Goal: Task Accomplishment & Management: Use online tool/utility

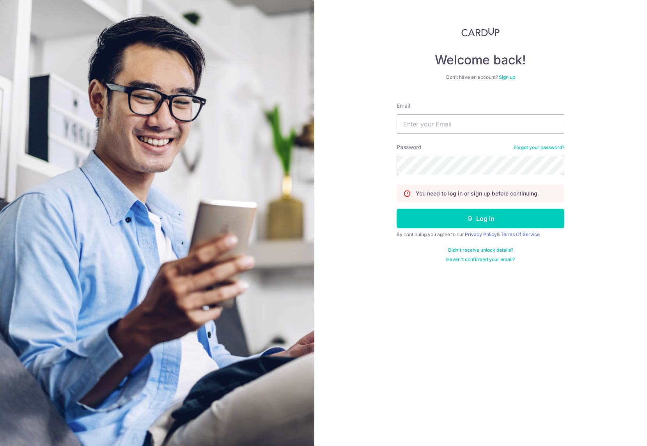
type input "[PERSON_NAME][EMAIL_ADDRESS][DOMAIN_NAME]"
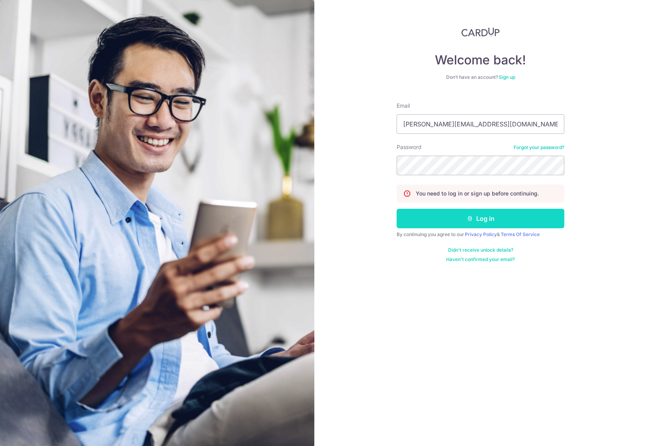
click at [446, 211] on button "Log in" at bounding box center [481, 218] width 168 height 19
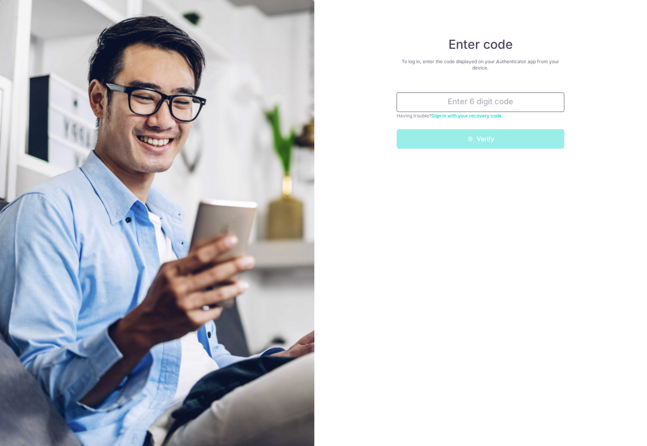
click at [470, 100] on input "text" at bounding box center [481, 101] width 168 height 19
click at [479, 101] on input "text" at bounding box center [481, 101] width 168 height 19
paste input "602288"
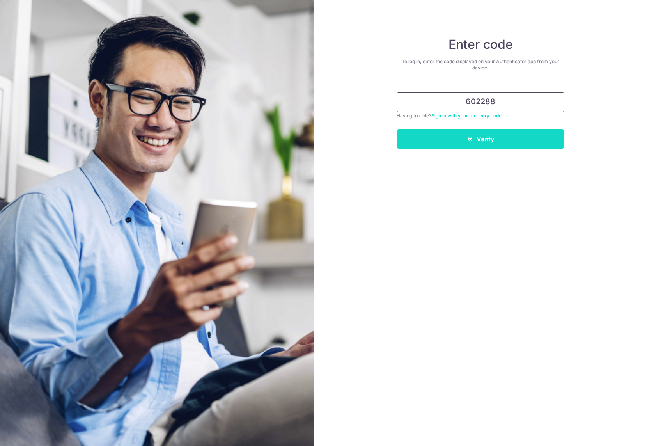
type input "602288"
click at [468, 140] on icon "submit" at bounding box center [470, 139] width 6 height 6
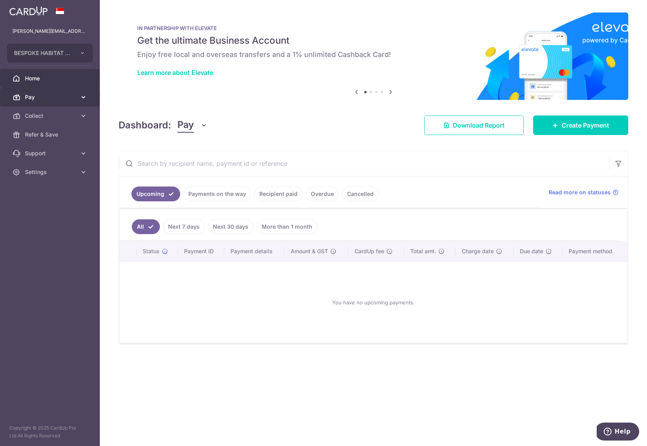
click at [65, 90] on link "Pay" at bounding box center [50, 97] width 100 height 19
click at [42, 156] on body "jason@bespokehabitatshen.com BESPOKE HABITAT SHEN PTE. LTD. Add new company BES…" at bounding box center [323, 223] width 647 height 446
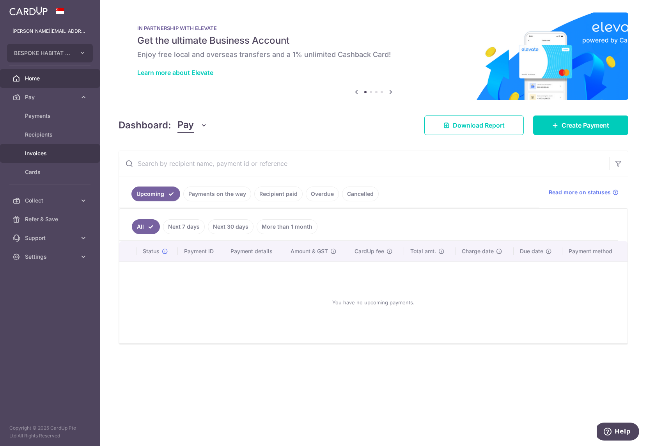
click at [25, 156] on span "Invoices" at bounding box center [50, 153] width 51 height 8
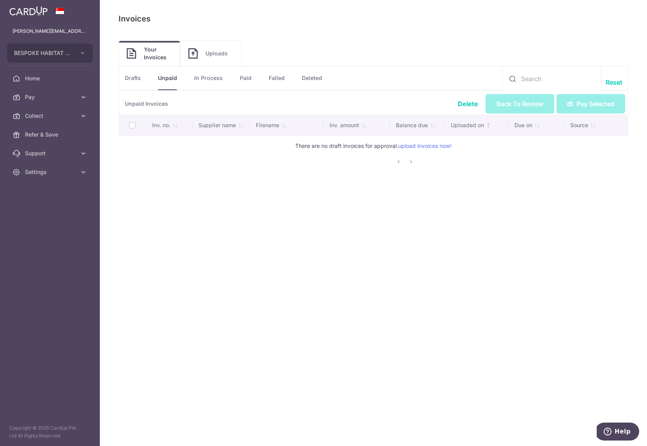
click at [207, 45] on link "Uploads" at bounding box center [211, 53] width 61 height 25
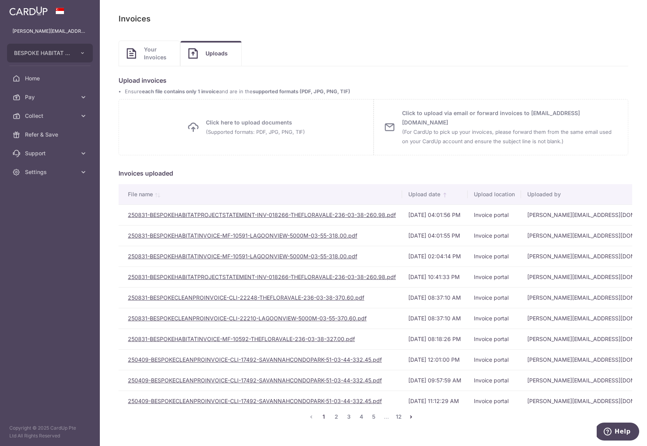
click at [275, 129] on small "(Supported formats: PDF, JPG, PNG, TIF)" at bounding box center [255, 132] width 99 height 6
